Goal: Find specific page/section: Find specific page/section

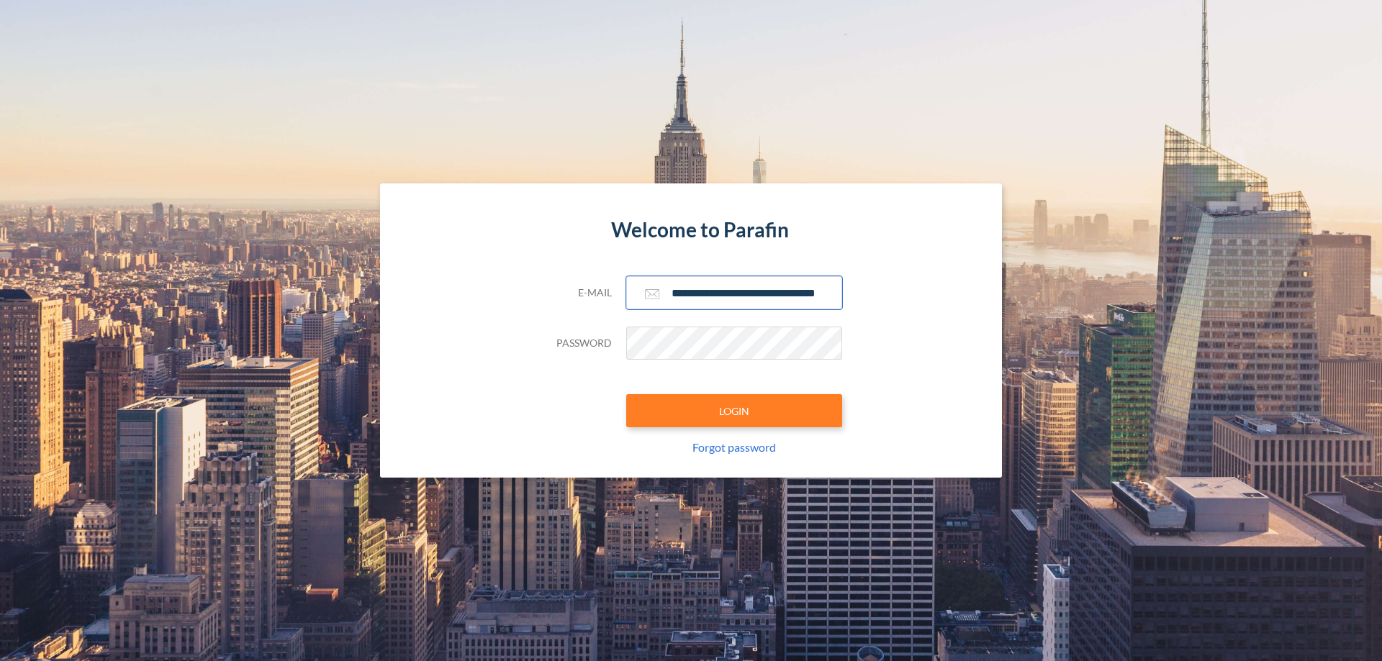
type input "**********"
click at [734, 411] on button "LOGIN" at bounding box center [734, 410] width 216 height 33
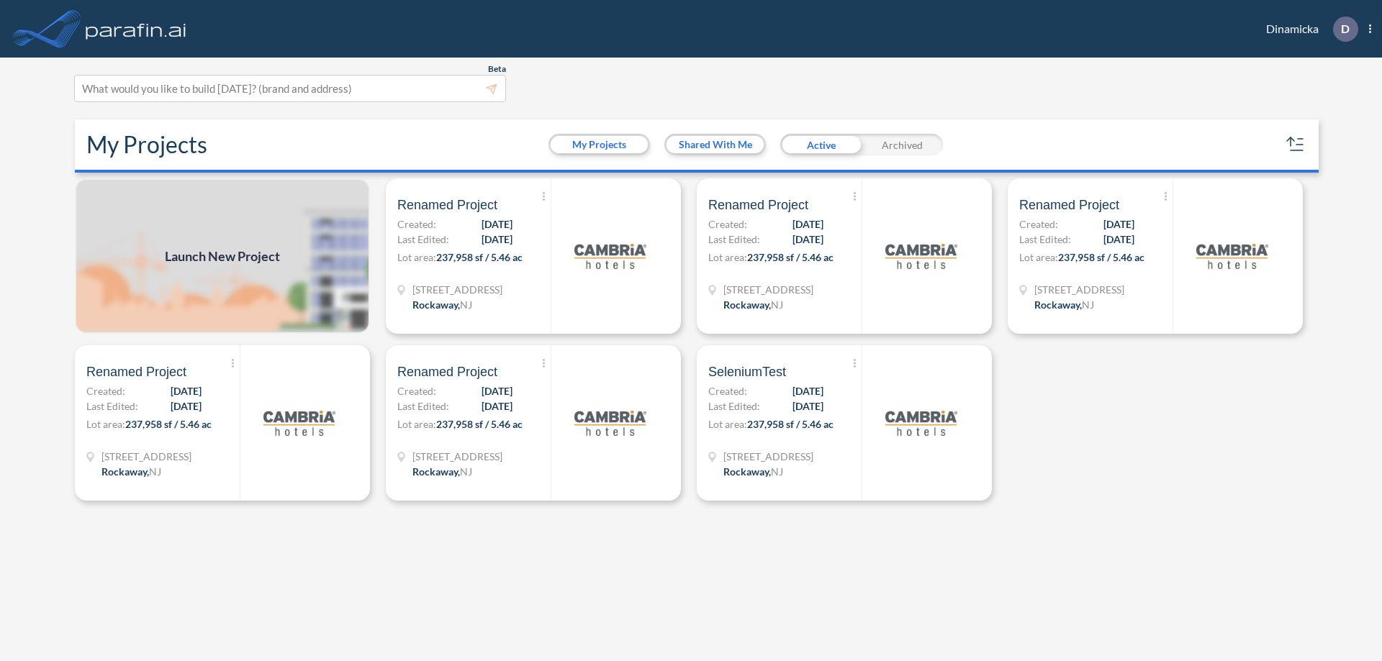
scroll to position [4, 0]
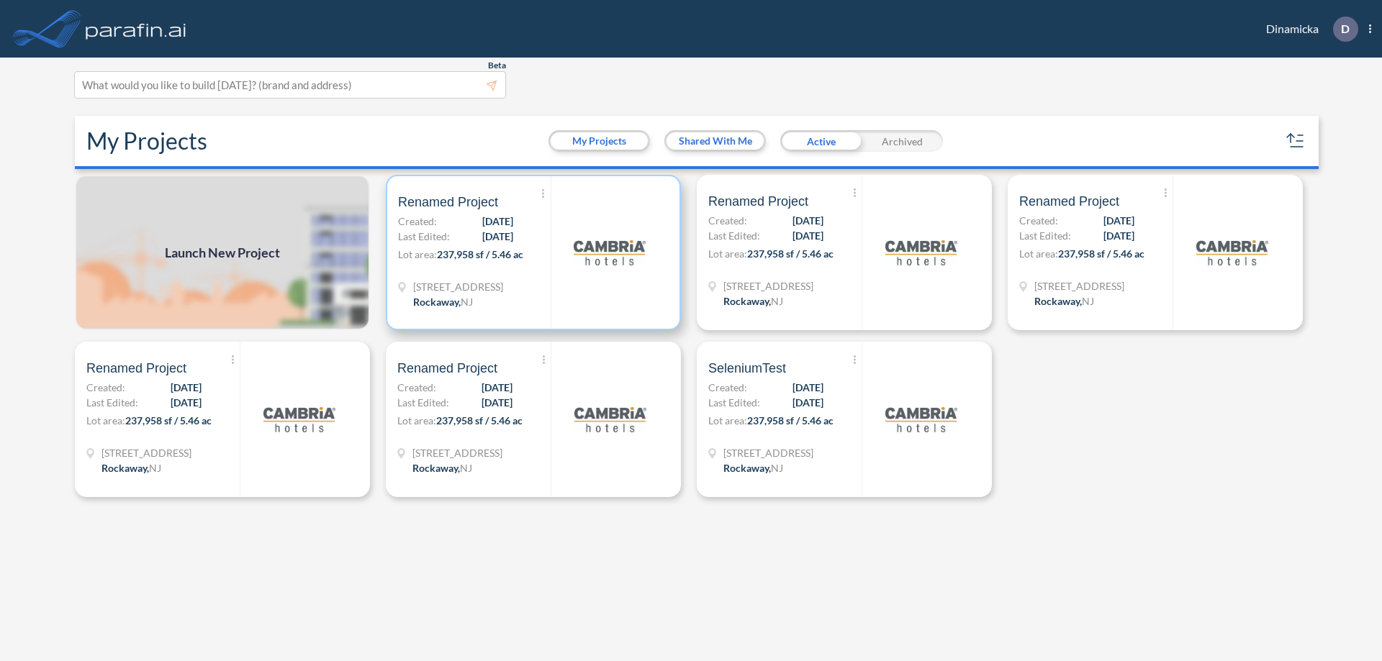
click at [533, 253] on p "Lot area: 237,958 sf / 5.46 ac" at bounding box center [474, 257] width 153 height 21
